Goal: Communication & Community: Answer question/provide support

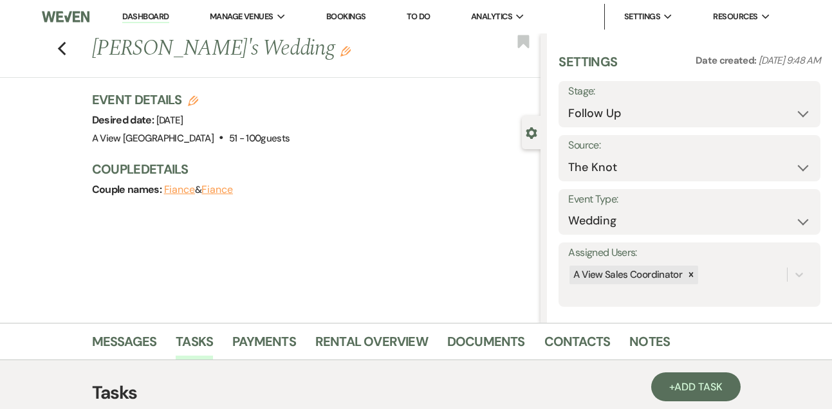
select select "9"
select select "2"
click at [159, 14] on link "Dashboard" at bounding box center [145, 17] width 46 height 12
select select "9"
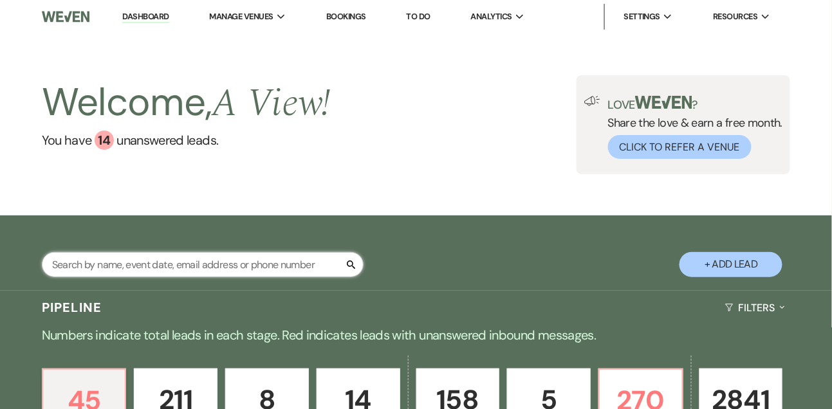
click at [241, 277] on input "text" at bounding box center [203, 264] width 322 height 25
type input "[PERSON_NAME]"
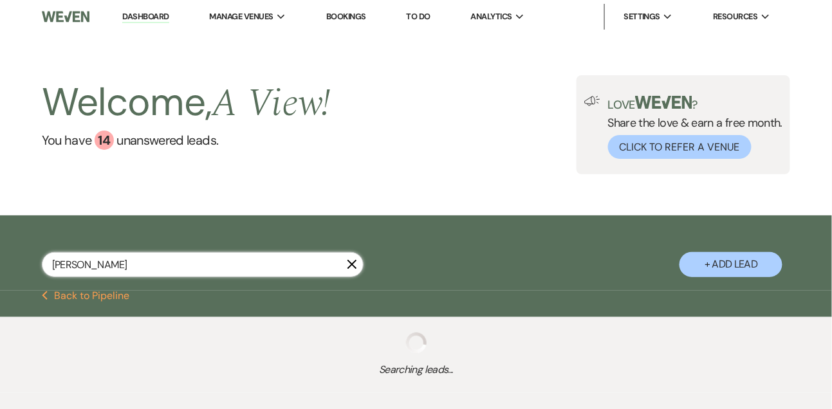
select select "4"
select select "8"
select select "6"
select select "8"
select select "4"
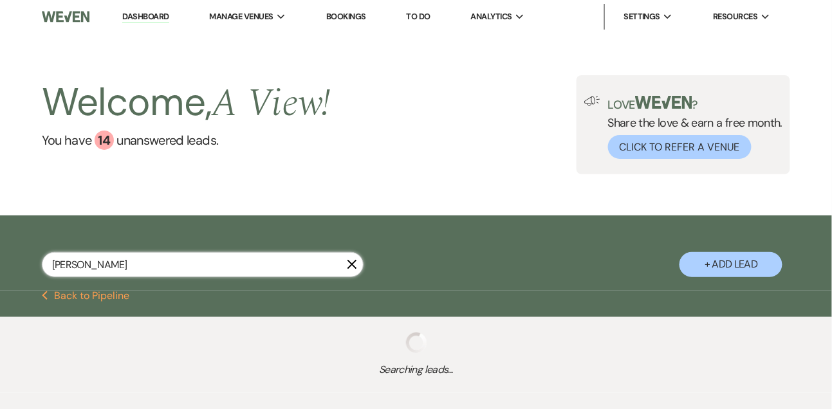
select select "8"
select select "4"
select select "8"
select select "4"
select select "8"
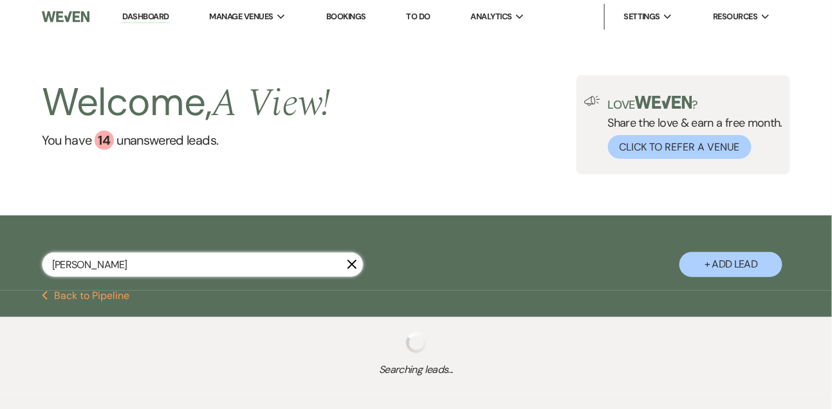
select select "5"
select select "8"
select select "5"
select select "8"
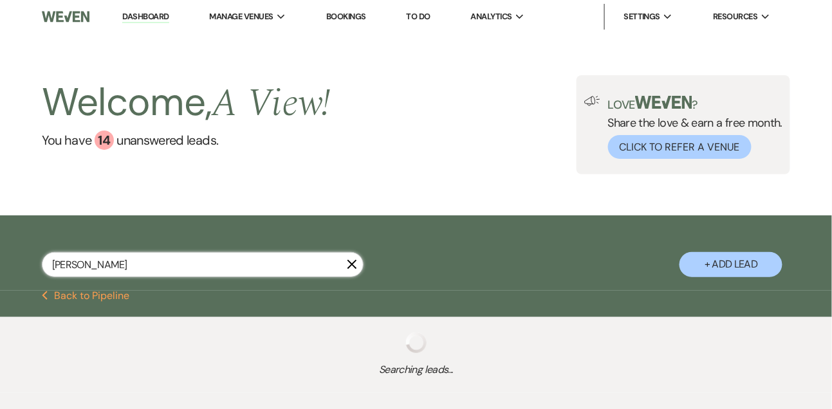
select select "8"
select select "6"
select select "8"
select select "4"
select select "8"
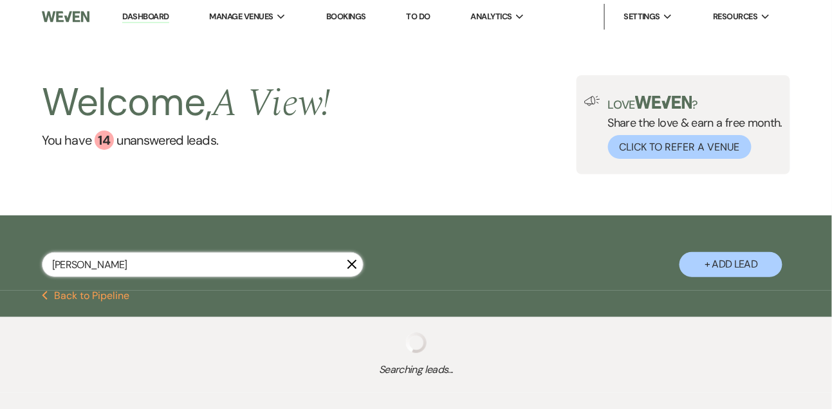
select select "4"
select select "8"
select select "4"
select select "8"
select select "5"
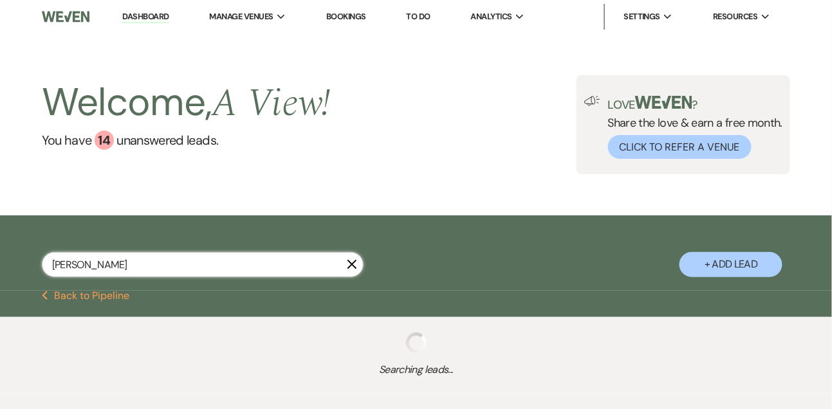
select select "8"
select select "4"
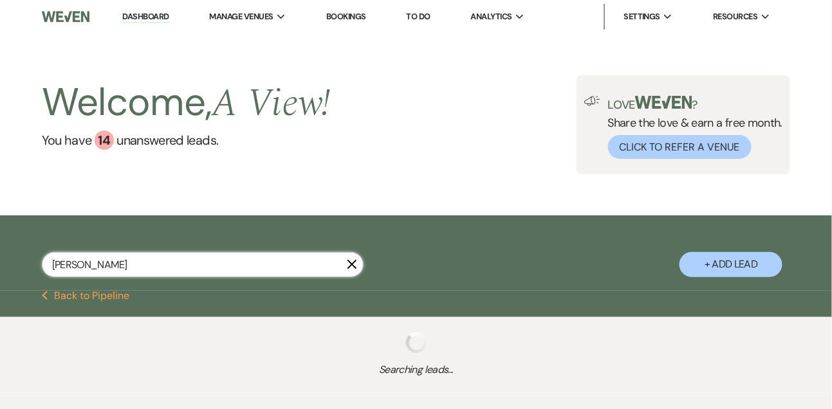
select select "8"
select select "4"
select select "8"
select select "4"
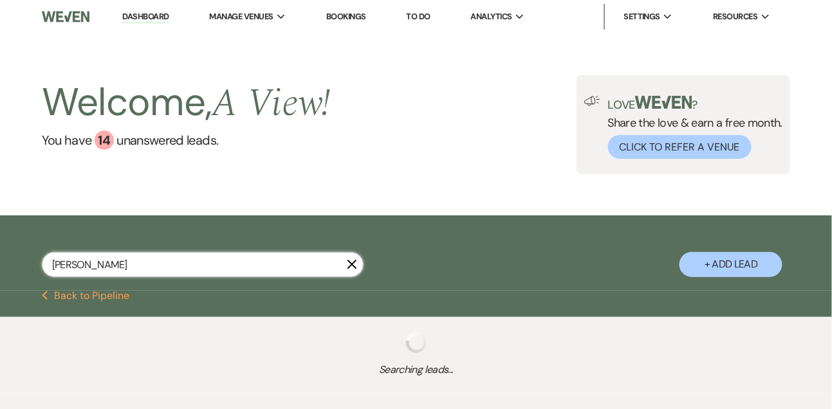
select select "8"
select select "4"
select select "8"
select select "4"
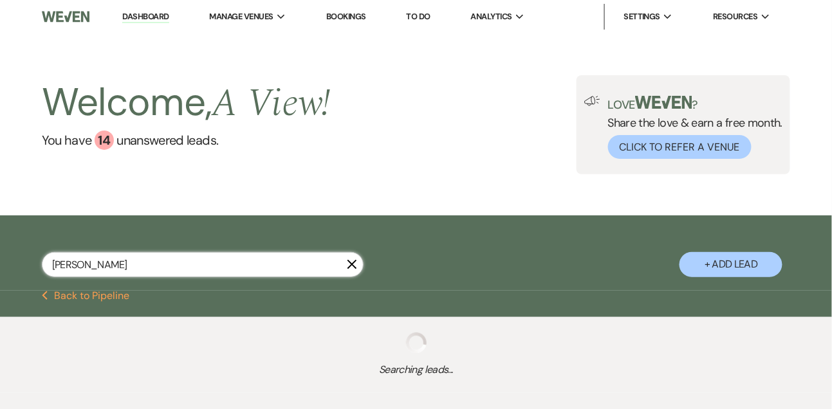
select select "8"
select select "4"
select select "8"
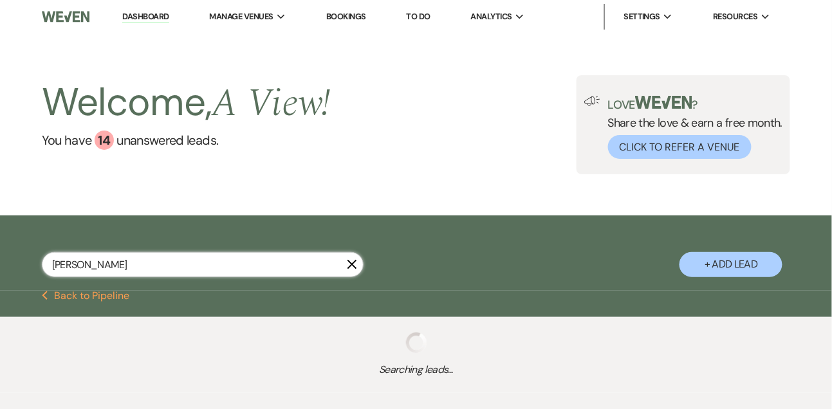
select select "4"
select select "8"
select select "4"
select select "8"
select select "4"
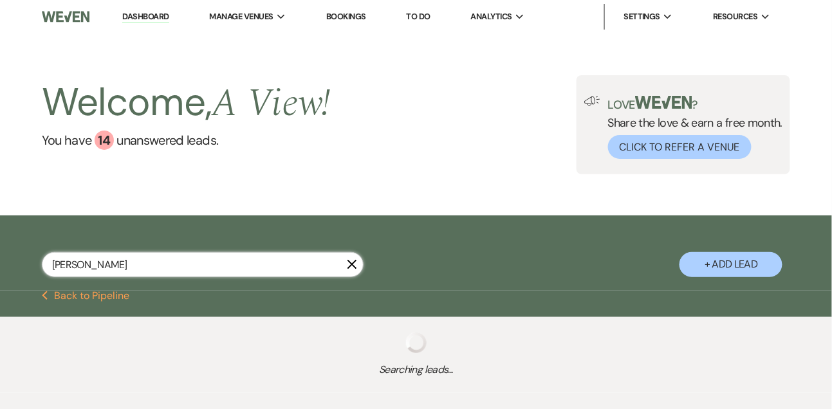
select select "8"
select select "6"
select select "8"
select select "4"
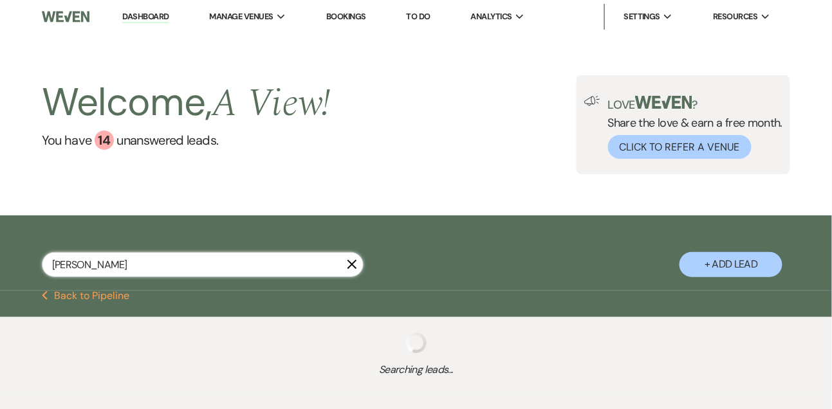
select select "8"
select select "4"
select select "8"
select select "2"
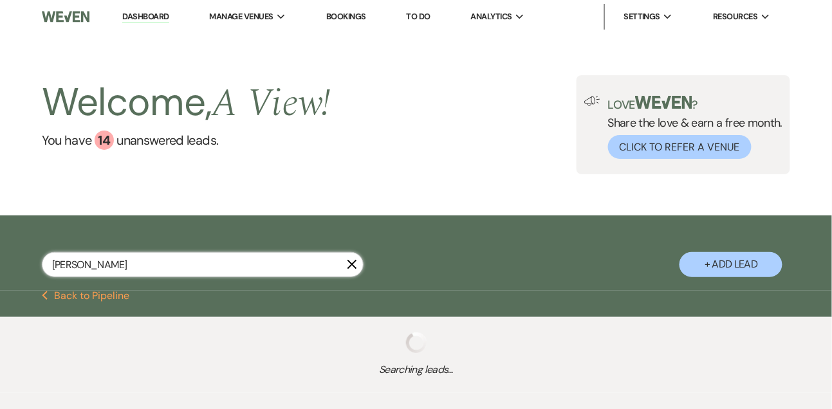
select select "8"
select select "2"
select select "8"
select select "2"
select select "8"
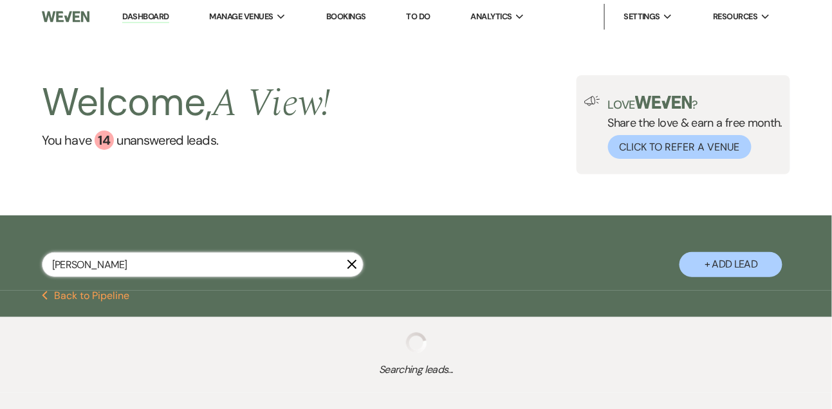
select select "2"
select select "8"
select select "2"
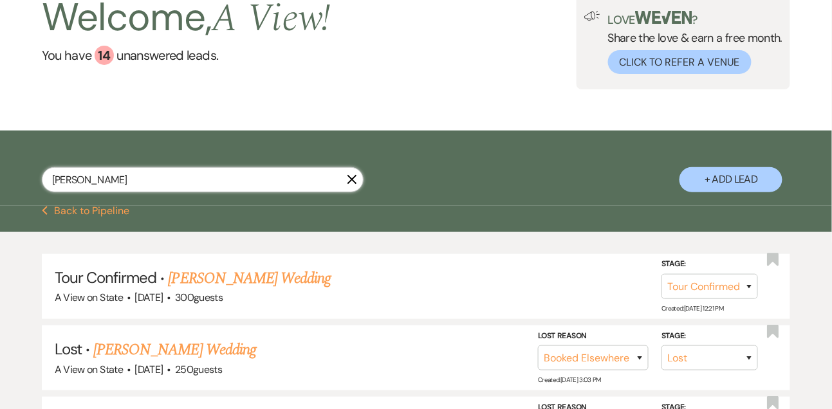
scroll to position [127, 0]
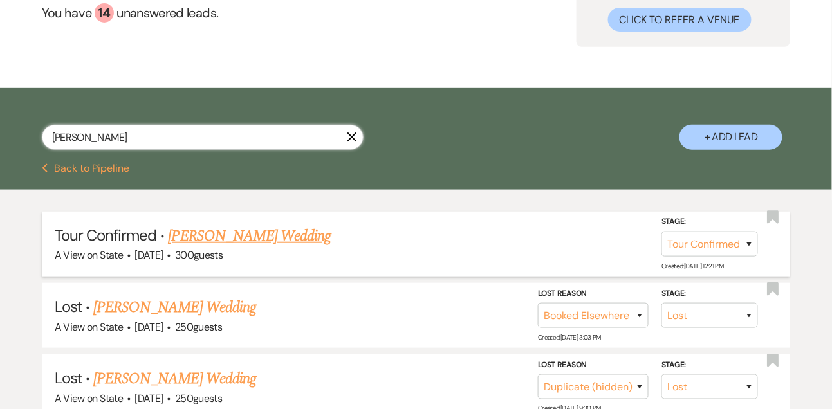
type input "[PERSON_NAME]"
click at [281, 242] on link "[PERSON_NAME] Wedding" at bounding box center [250, 235] width 163 height 23
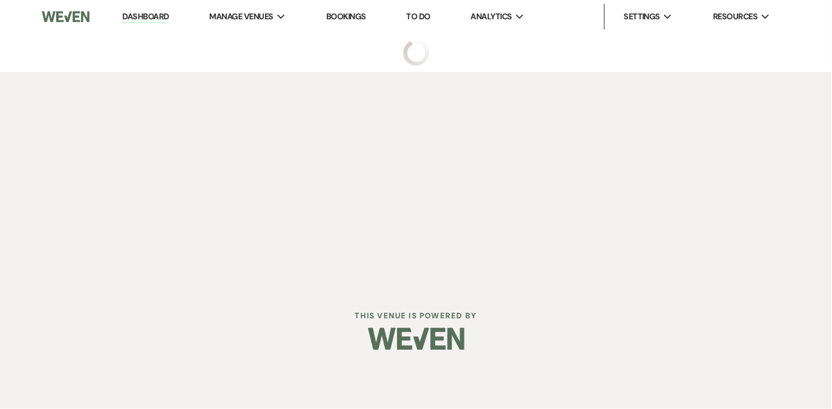
select select "4"
select select "5"
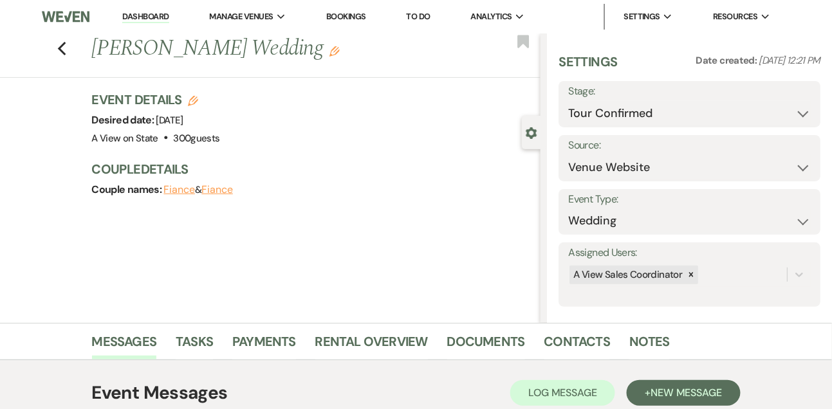
scroll to position [217, 0]
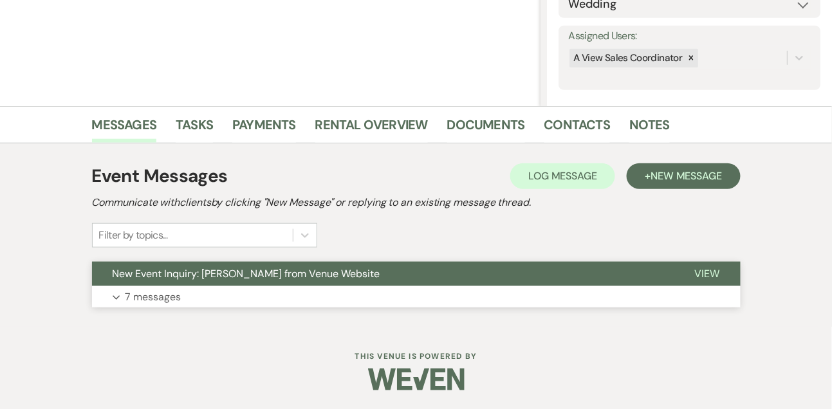
click at [167, 296] on p "7 messages" at bounding box center [153, 297] width 56 height 17
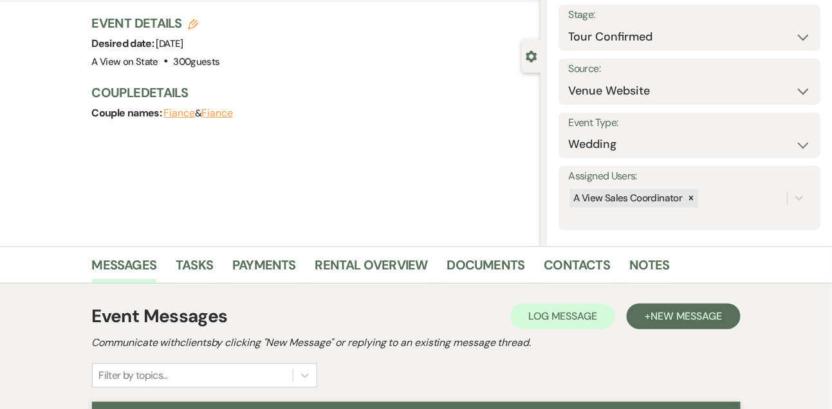
scroll to position [102, 0]
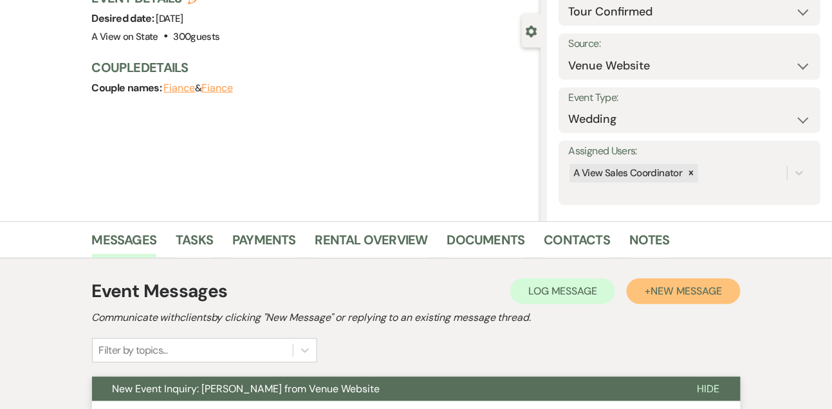
click at [673, 285] on span "New Message" at bounding box center [685, 291] width 71 height 14
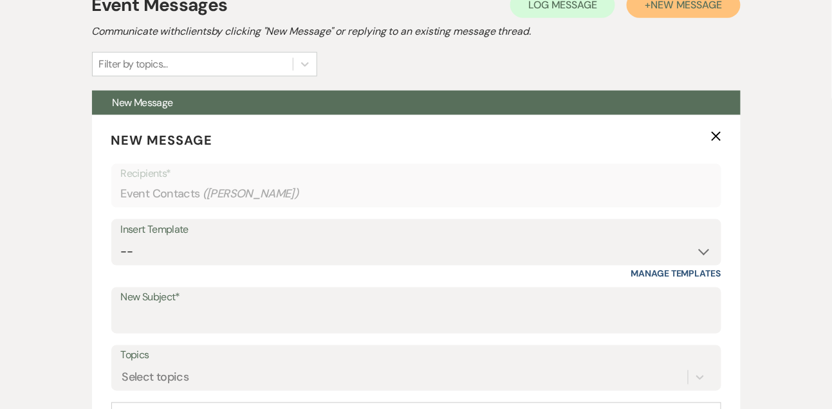
scroll to position [390, 0]
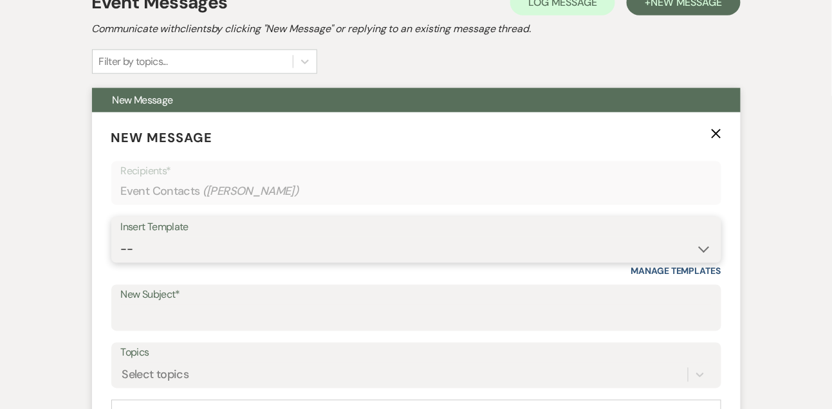
click at [142, 257] on select "-- Tour Confirmation Contract (Pre-Booked Leads) Out of office Inquiry Email Al…" at bounding box center [416, 249] width 590 height 25
select select "3202"
click at [121, 237] on select "-- Tour Confirmation Contract (Pre-Booked Leads) Out of office Inquiry Email Al…" at bounding box center [416, 249] width 590 height 25
type input "Your Tour is Booked – We Can’t Wait to Meet You! 🎉"
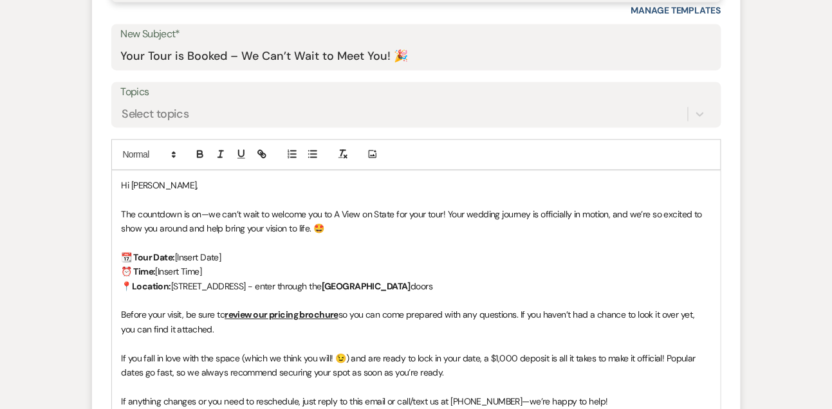
scroll to position [652, 0]
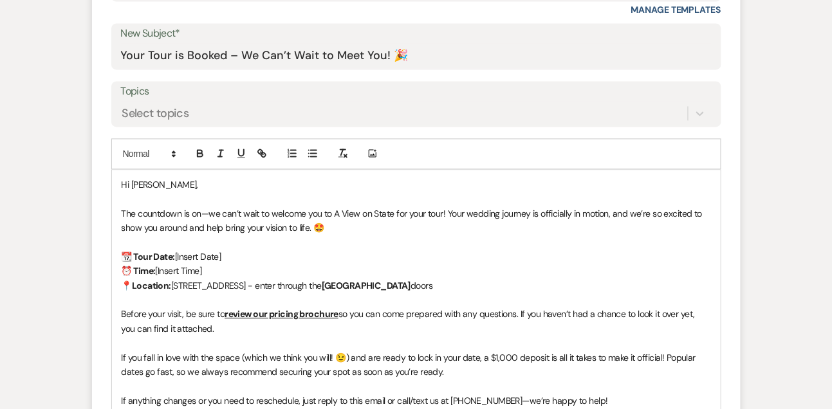
drag, startPoint x: 178, startPoint y: 252, endPoint x: 231, endPoint y: 259, distance: 53.3
click at [231, 259] on p "📆 Tour Date: [Insert Date]" at bounding box center [416, 257] width 589 height 14
drag, startPoint x: 206, startPoint y: 274, endPoint x: 160, endPoint y: 266, distance: 46.3
click at [160, 266] on p "⏰ Time: [Insert Time]" at bounding box center [416, 271] width 589 height 14
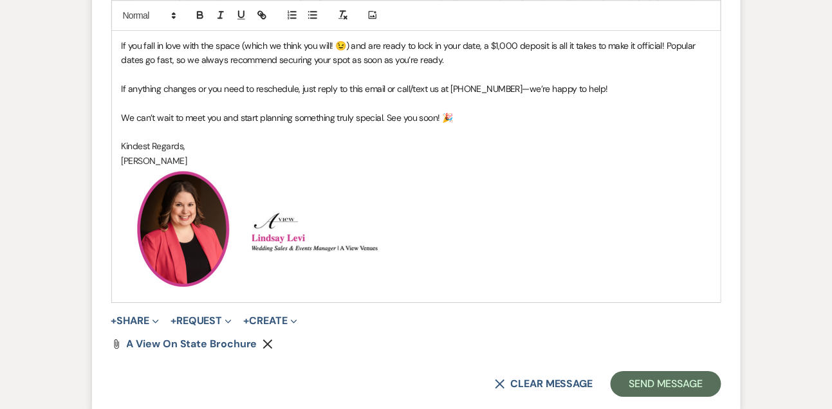
scroll to position [966, 0]
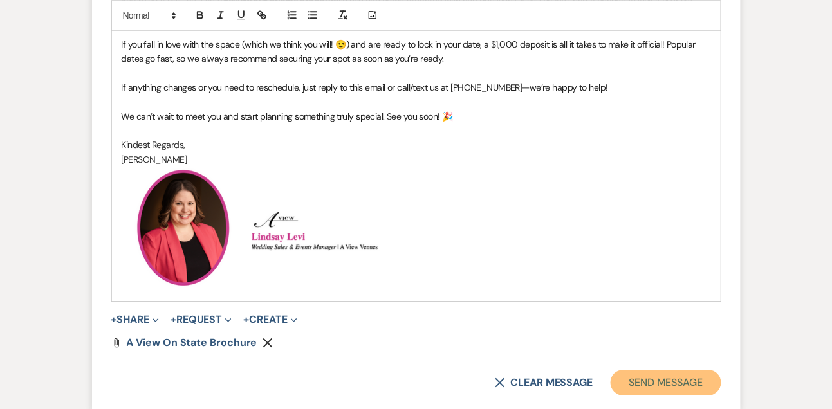
click at [662, 387] on button "Send Message" at bounding box center [665, 383] width 110 height 26
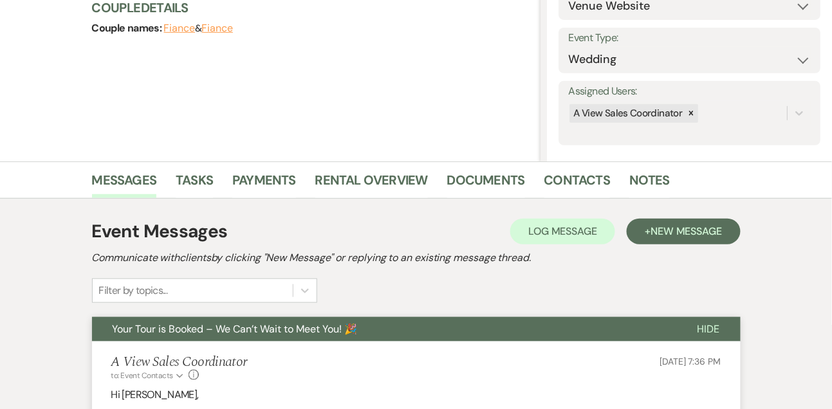
scroll to position [0, 0]
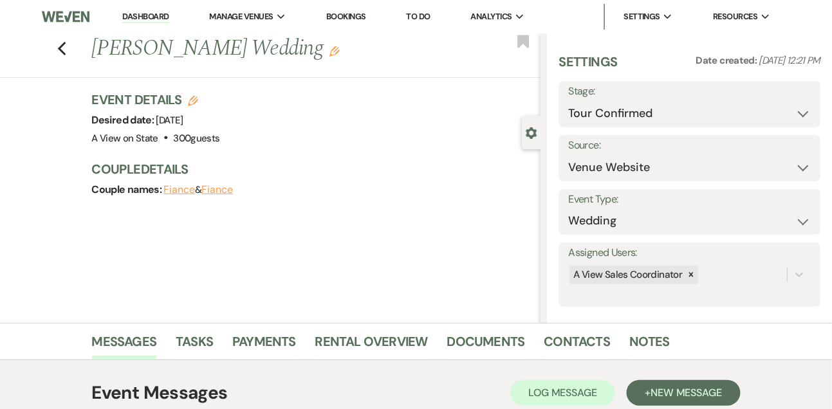
click at [151, 13] on link "Dashboard" at bounding box center [145, 17] width 46 height 12
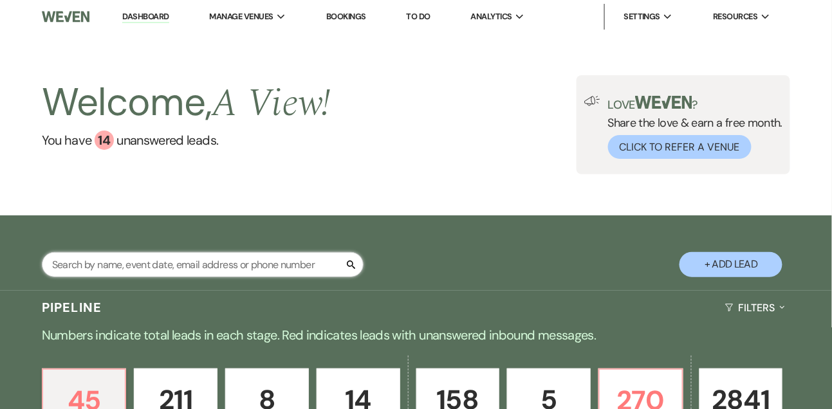
click at [133, 277] on input "text" at bounding box center [203, 264] width 322 height 25
type input "[PERSON_NAME]"
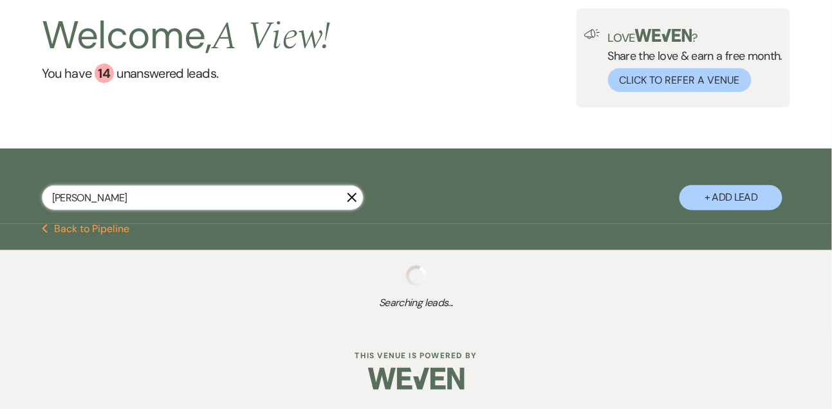
select select "5"
select select "8"
select select "4"
select select "8"
select select "6"
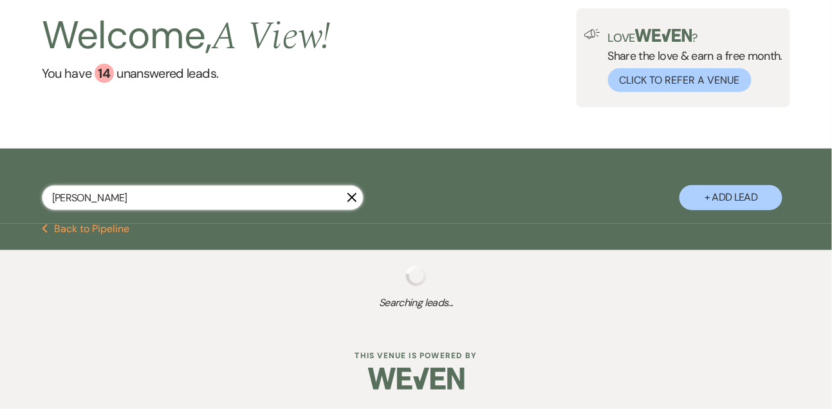
select select "8"
select select "5"
select select "8"
select select "4"
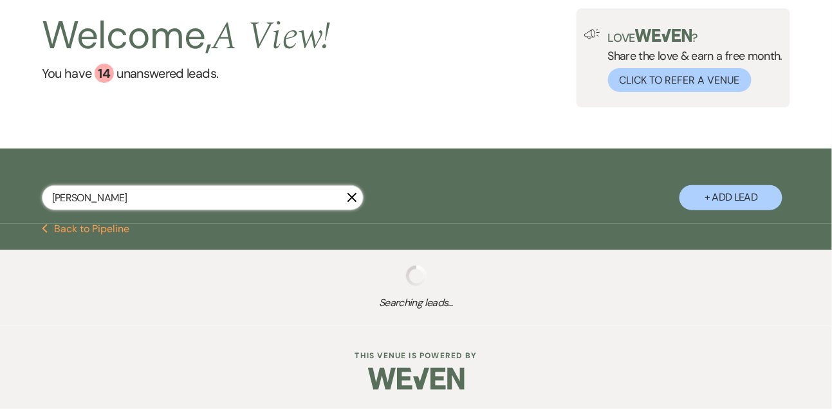
select select "8"
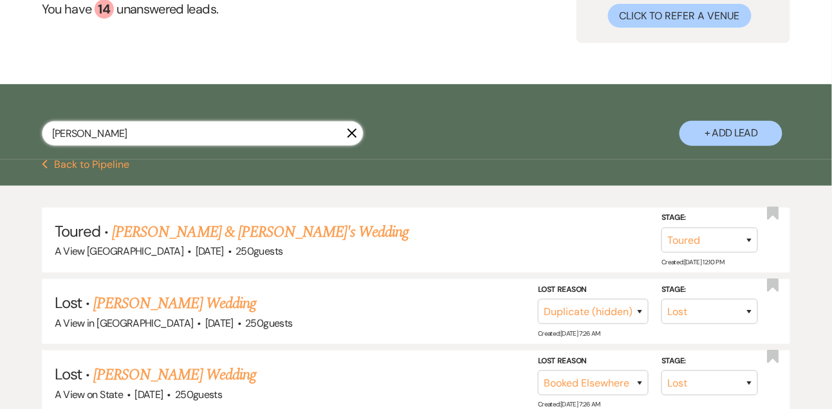
scroll to position [132, 0]
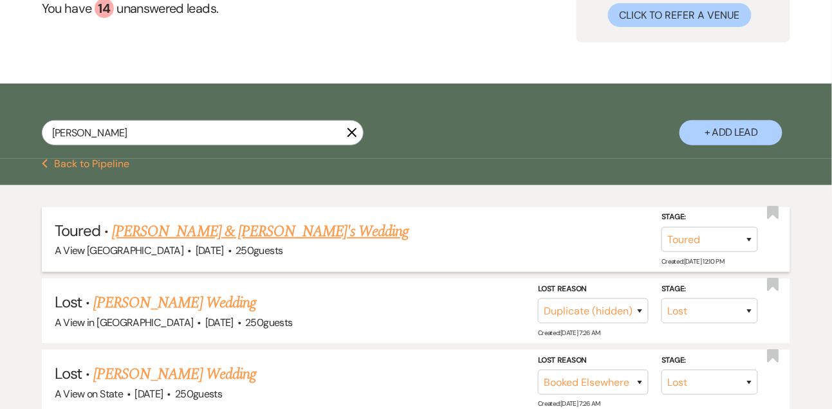
click at [160, 241] on link "[PERSON_NAME] & [PERSON_NAME]'s Wedding" at bounding box center [260, 231] width 297 height 23
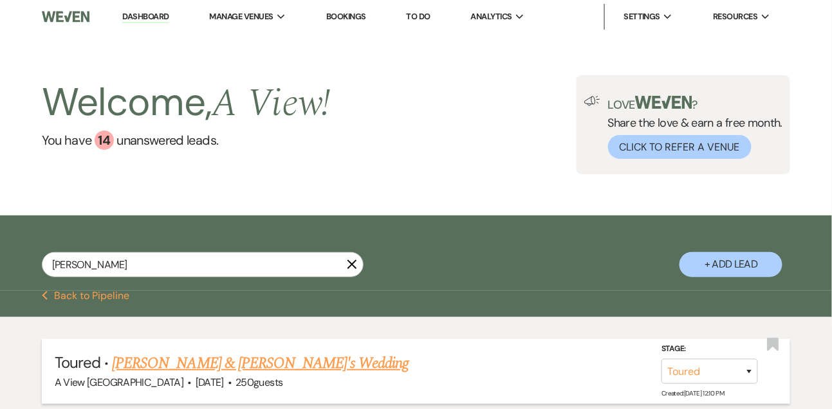
select select "5"
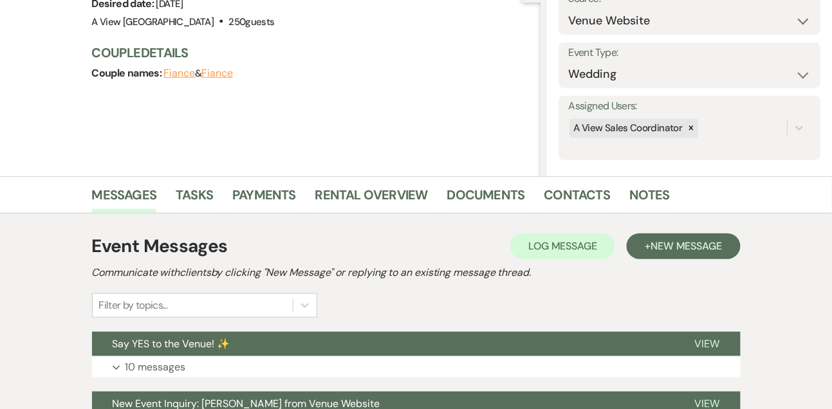
scroll to position [277, 0]
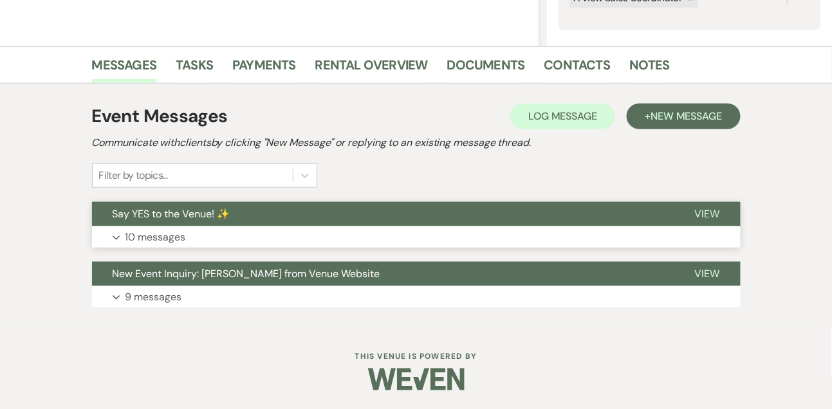
click at [152, 232] on p "10 messages" at bounding box center [155, 237] width 60 height 17
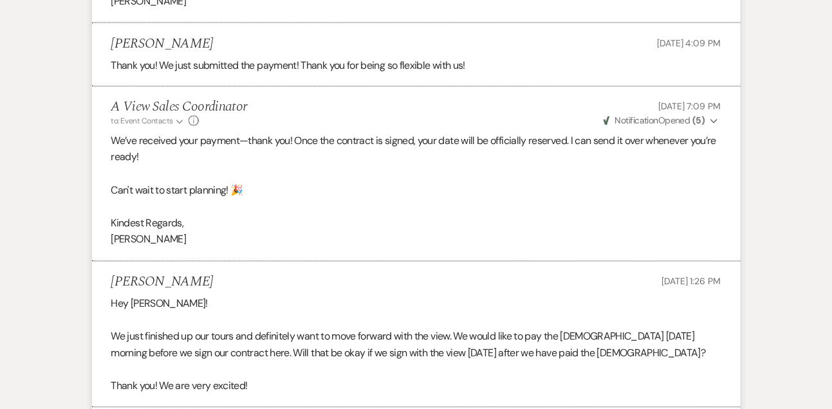
scroll to position [1888, 0]
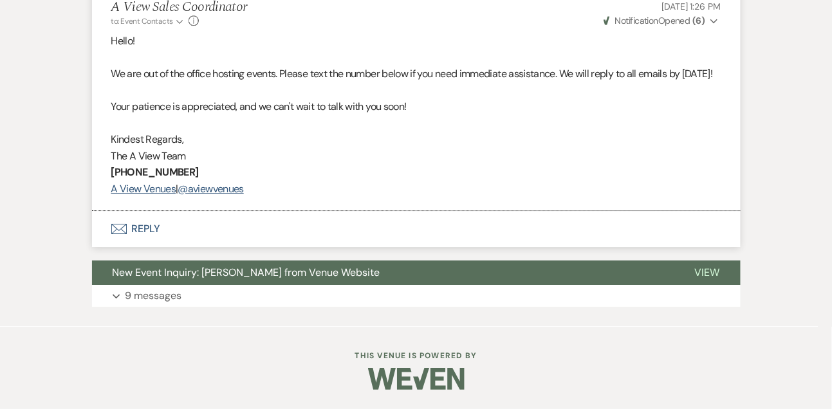
click at [151, 226] on button "Envelope Reply" at bounding box center [416, 229] width 648 height 36
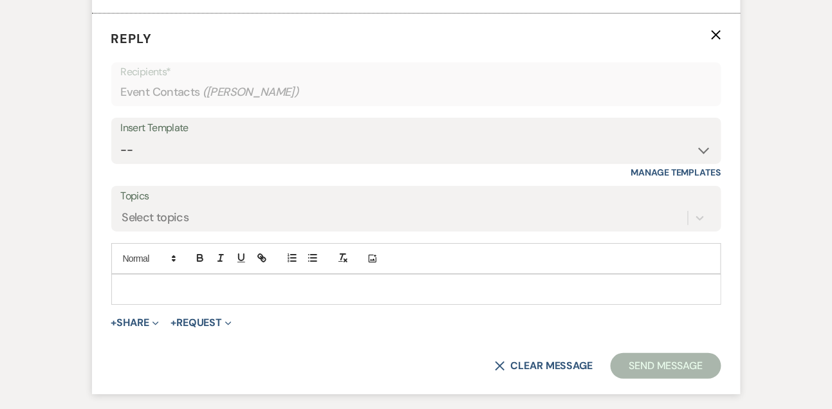
scroll to position [2523, 0]
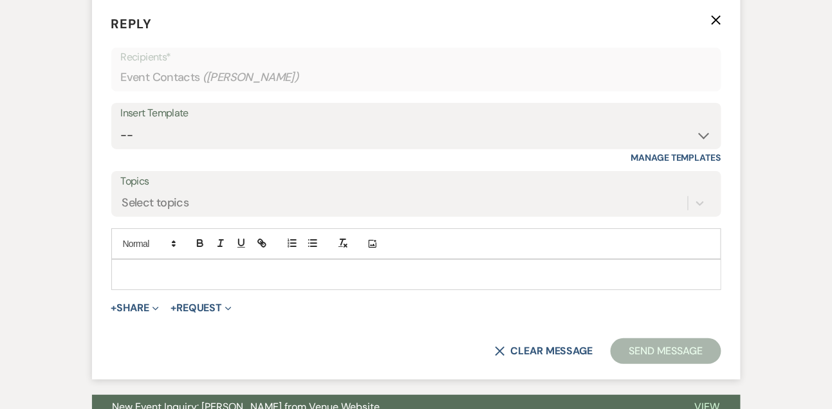
click at [138, 282] on p at bounding box center [416, 275] width 589 height 14
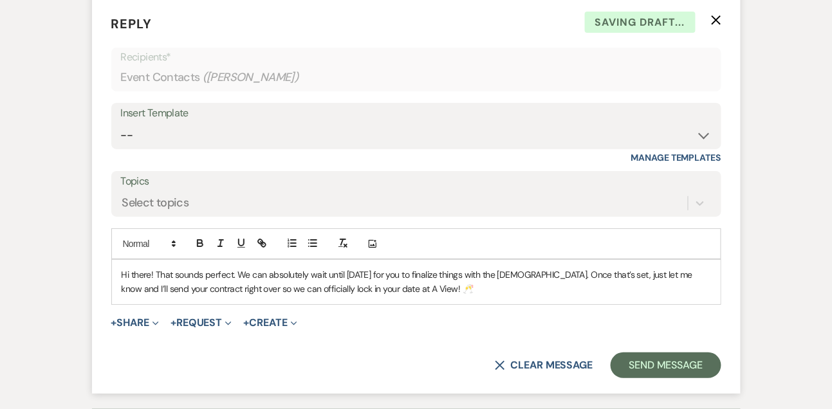
click at [156, 288] on p "Hi there! That sounds perfect. We can absolutely wait until [DATE] for you to f…" at bounding box center [416, 282] width 589 height 29
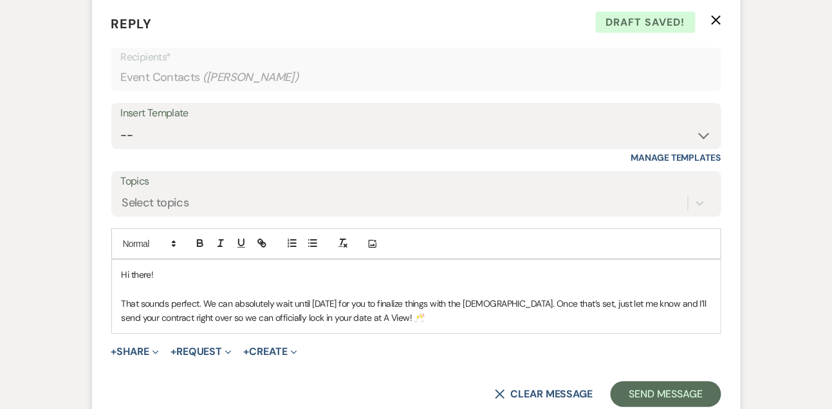
click at [402, 325] on p "That sounds perfect. We can absolutely wait until [DATE] for you to finalize th…" at bounding box center [416, 311] width 589 height 29
drag, startPoint x: 203, startPoint y: 315, endPoint x: 86, endPoint y: 320, distance: 116.5
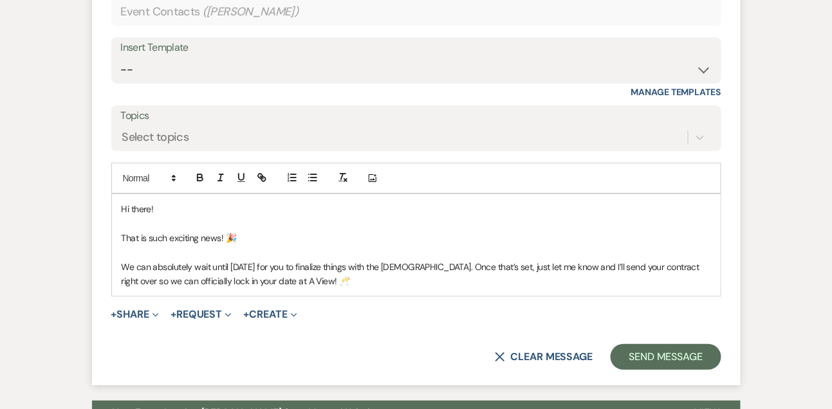
scroll to position [2603, 0]
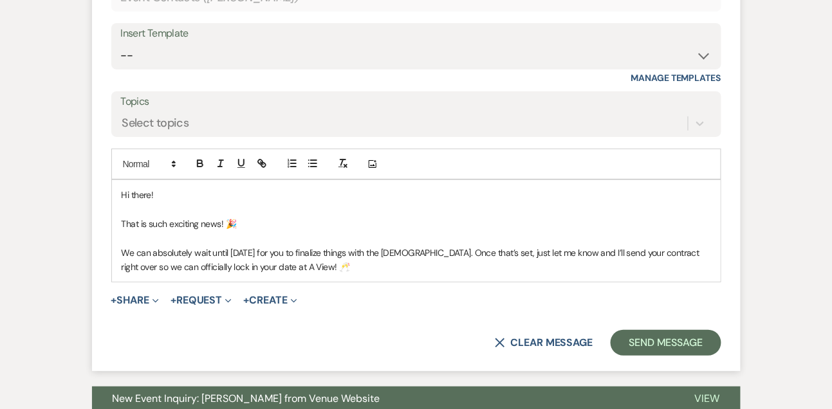
click at [300, 275] on p "We can absolutely wait until [DATE] for you to finalize things with the [DEMOGR…" at bounding box center [416, 260] width 589 height 29
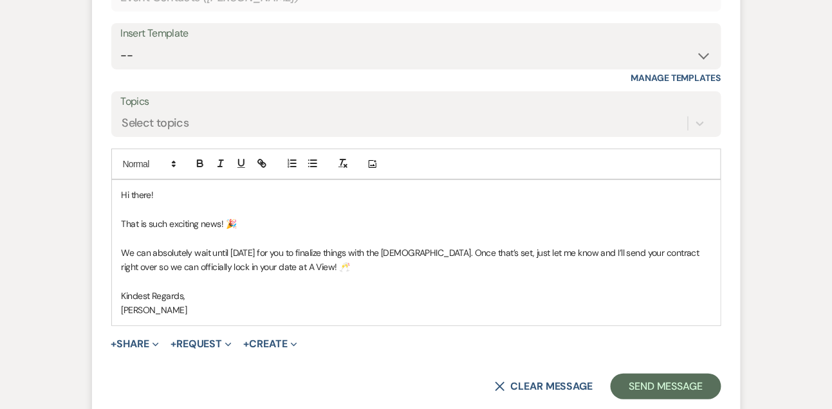
click at [251, 231] on p "That is such exciting news! 🎉" at bounding box center [416, 224] width 589 height 14
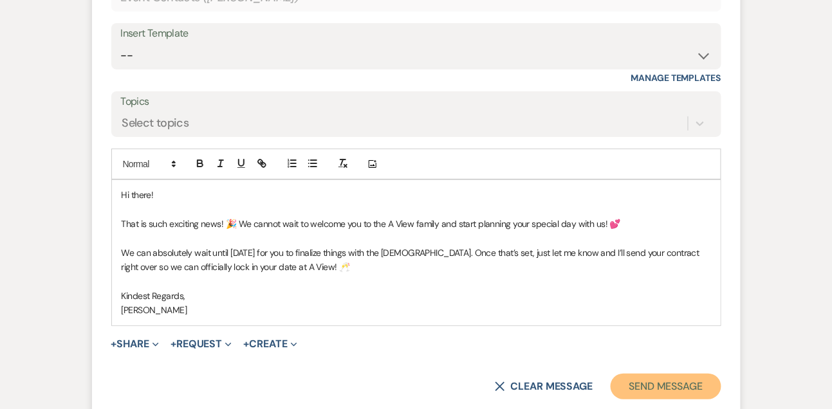
click at [689, 394] on button "Send Message" at bounding box center [665, 387] width 110 height 26
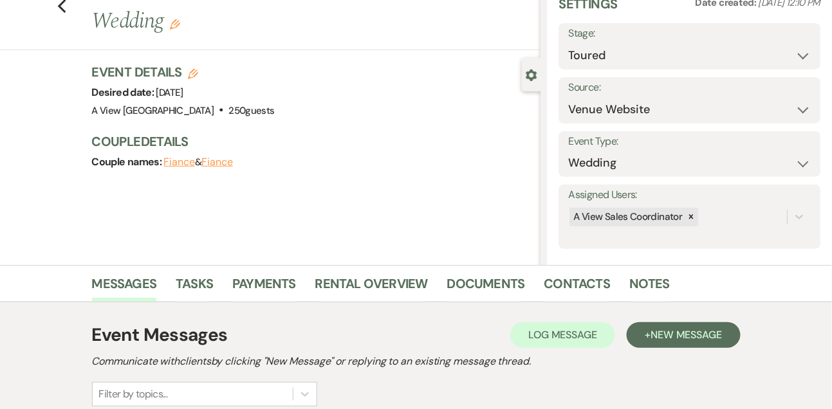
scroll to position [0, 0]
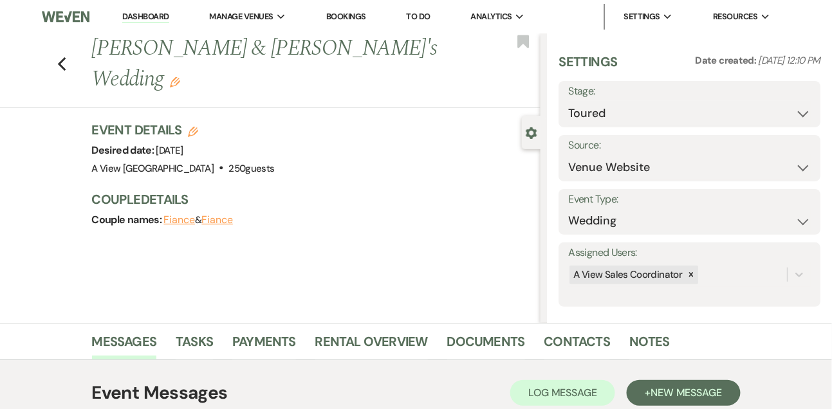
click at [160, 22] on link "Dashboard" at bounding box center [145, 17] width 46 height 12
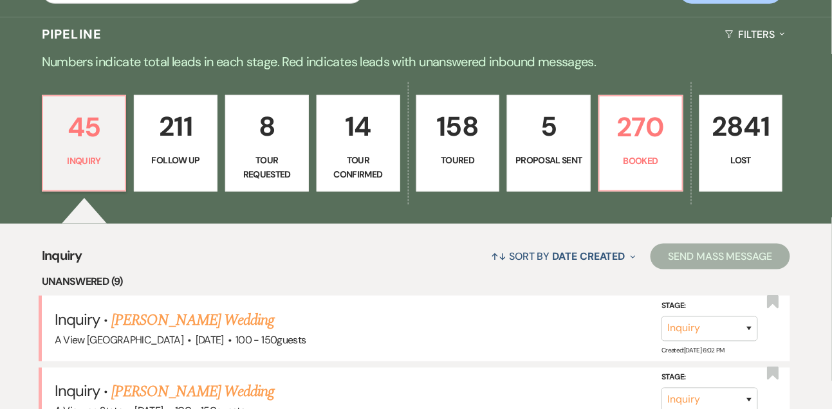
scroll to position [275, 0]
